Goal: Transaction & Acquisition: Purchase product/service

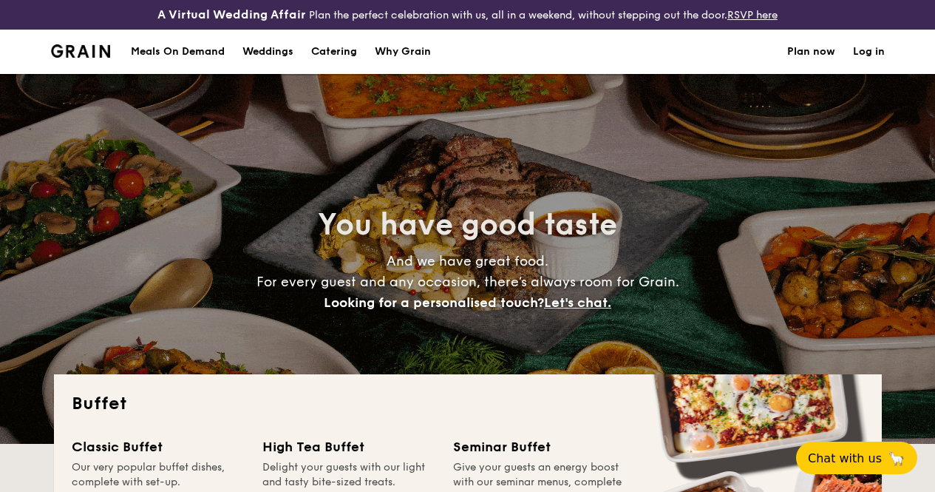
select select
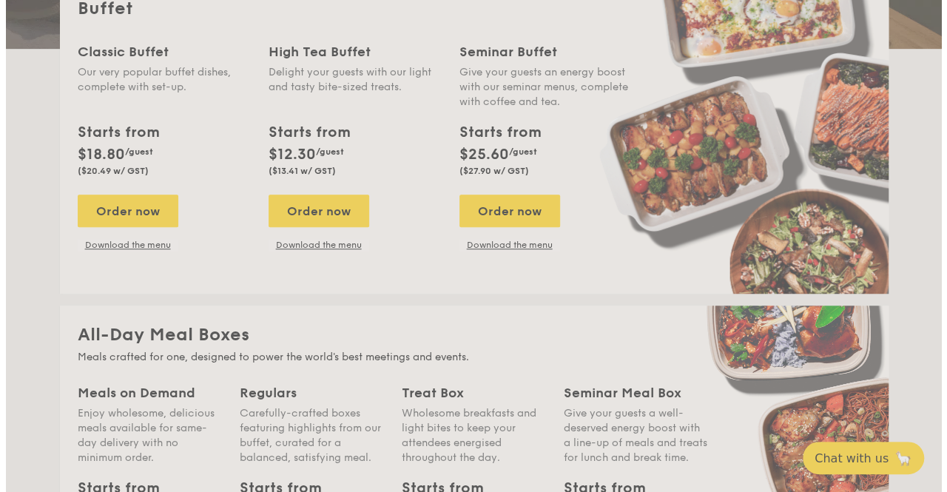
scroll to position [382, 0]
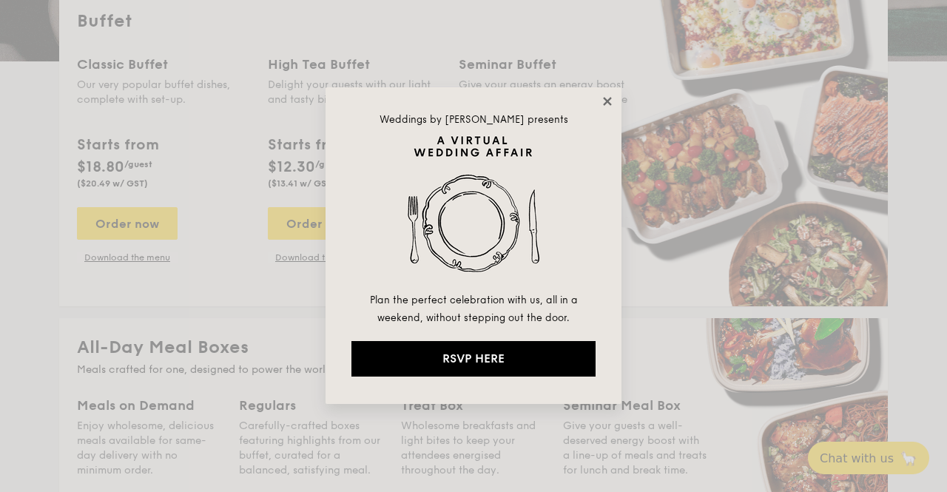
click at [606, 100] on icon at bounding box center [607, 101] width 8 height 8
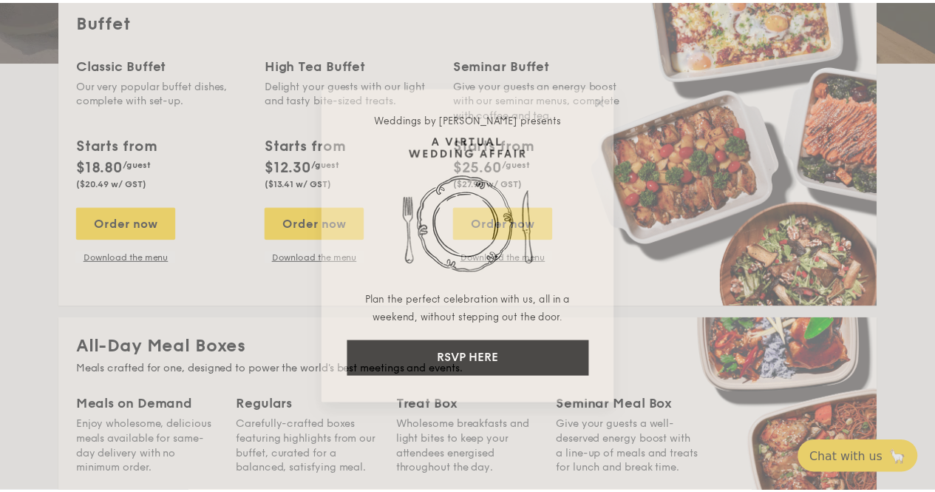
scroll to position [395, 0]
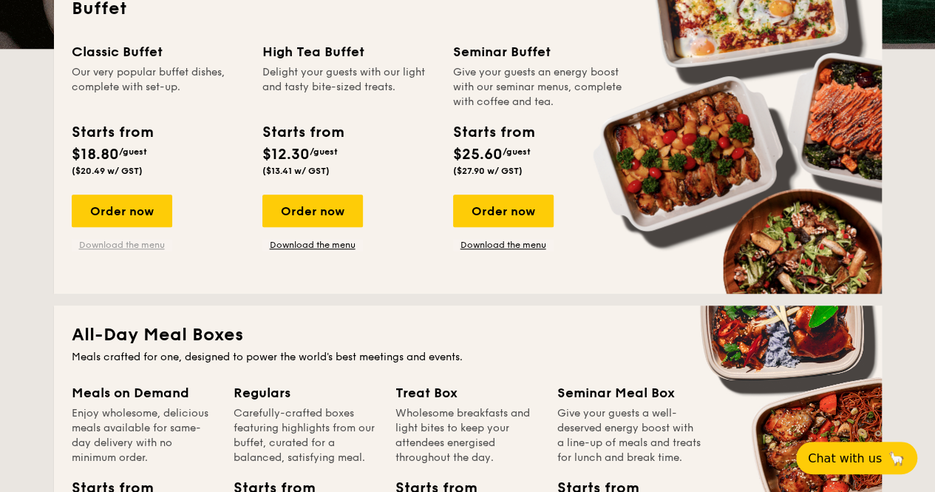
click at [126, 251] on link "Download the menu" at bounding box center [122, 245] width 101 height 12
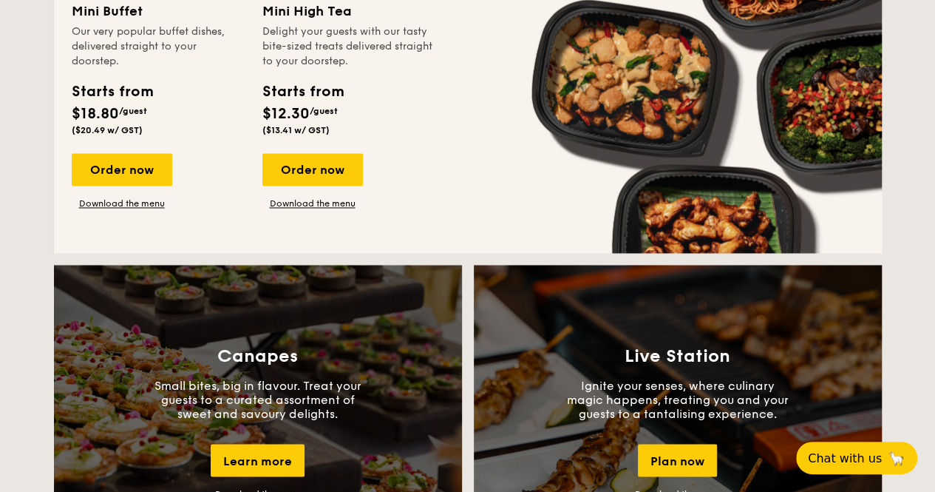
scroll to position [1087, 0]
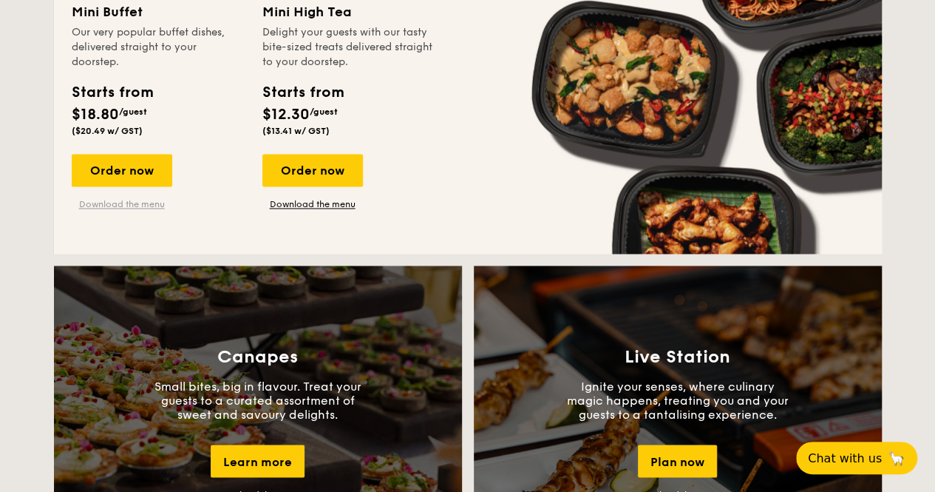
click at [124, 210] on link "Download the menu" at bounding box center [122, 204] width 101 height 12
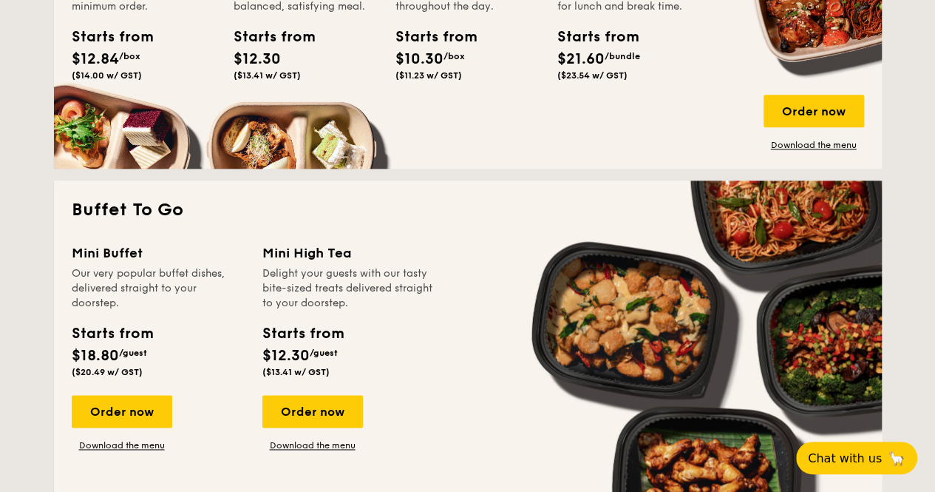
scroll to position [843, 0]
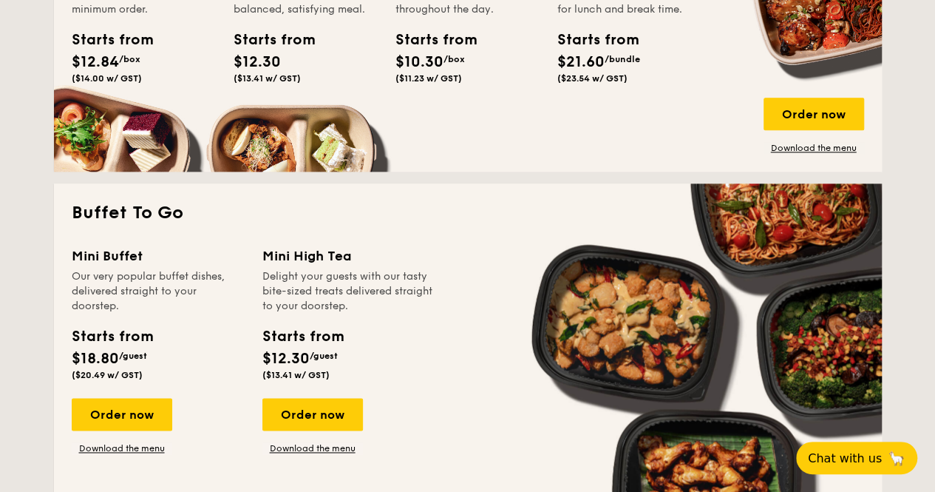
click at [120, 408] on div "Mini Buffet Our very popular buffet dishes, delivered straight to your doorstep…" at bounding box center [167, 350] width 191 height 209
click at [117, 418] on div "Order now" at bounding box center [122, 414] width 101 height 33
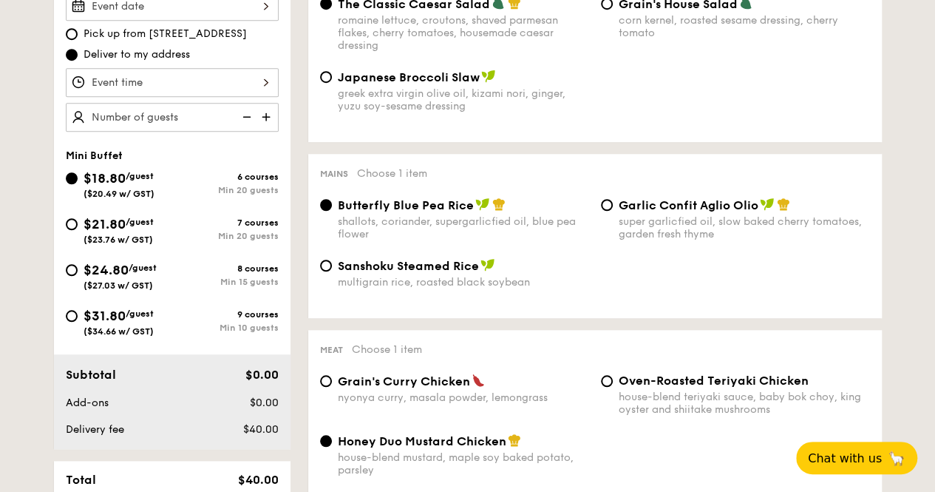
scroll to position [490, 0]
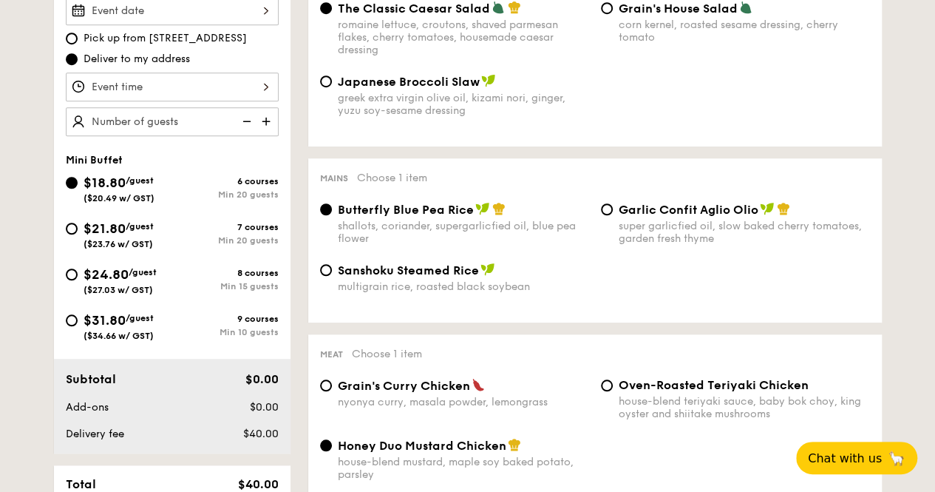
click at [166, 46] on span "Pick up from [STREET_ADDRESS]" at bounding box center [165, 38] width 163 height 15
click at [78, 44] on input "Pick up from [STREET_ADDRESS]" at bounding box center [72, 39] width 12 height 12
radio input "true"
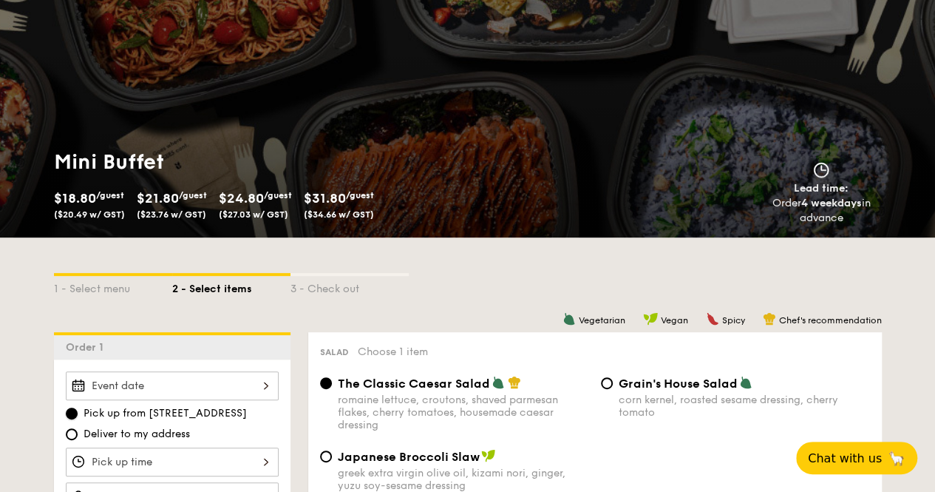
scroll to position [0, 0]
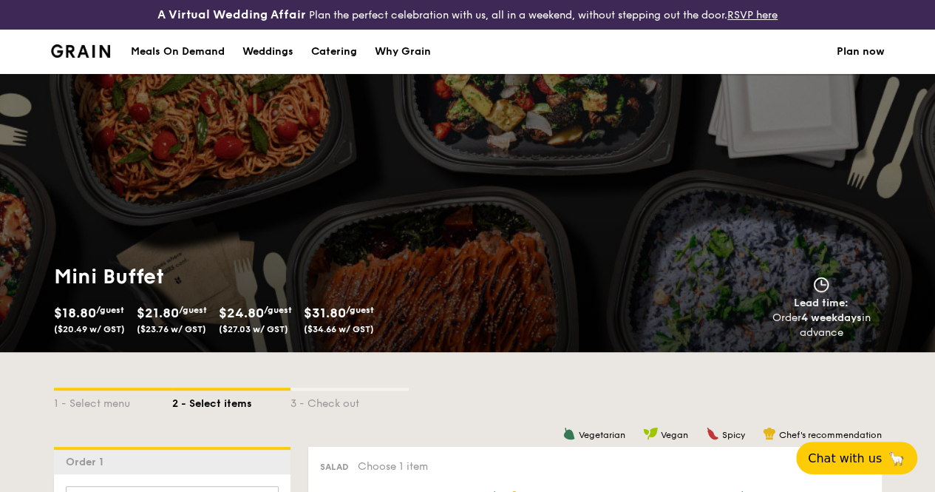
select select
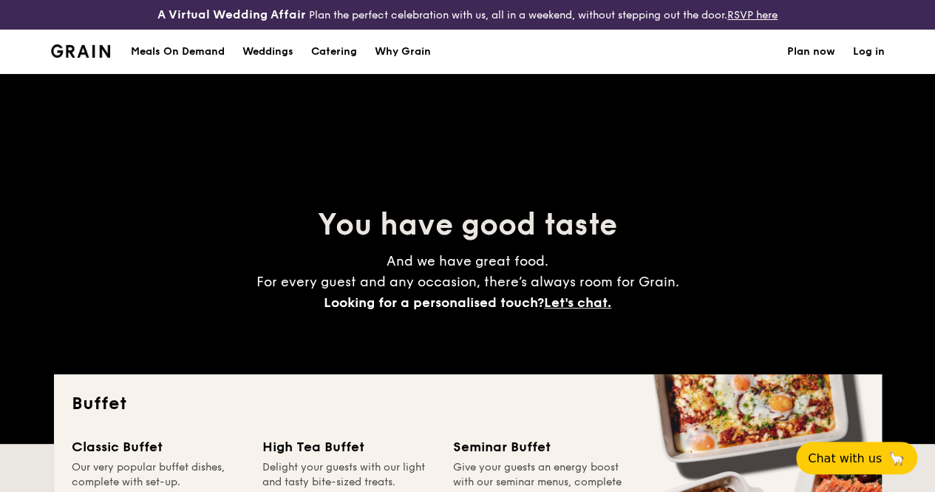
scroll to position [2175, 0]
